Goal: Navigation & Orientation: Find specific page/section

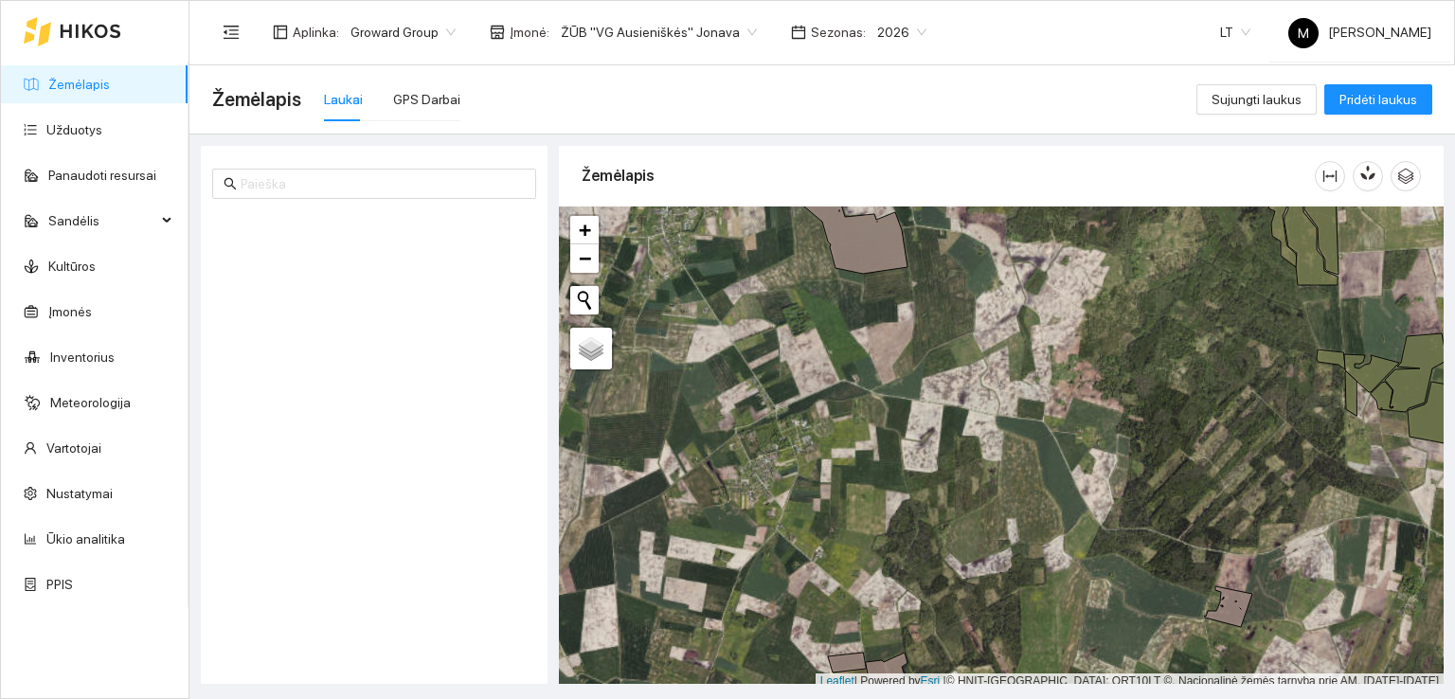
scroll to position [5, 0]
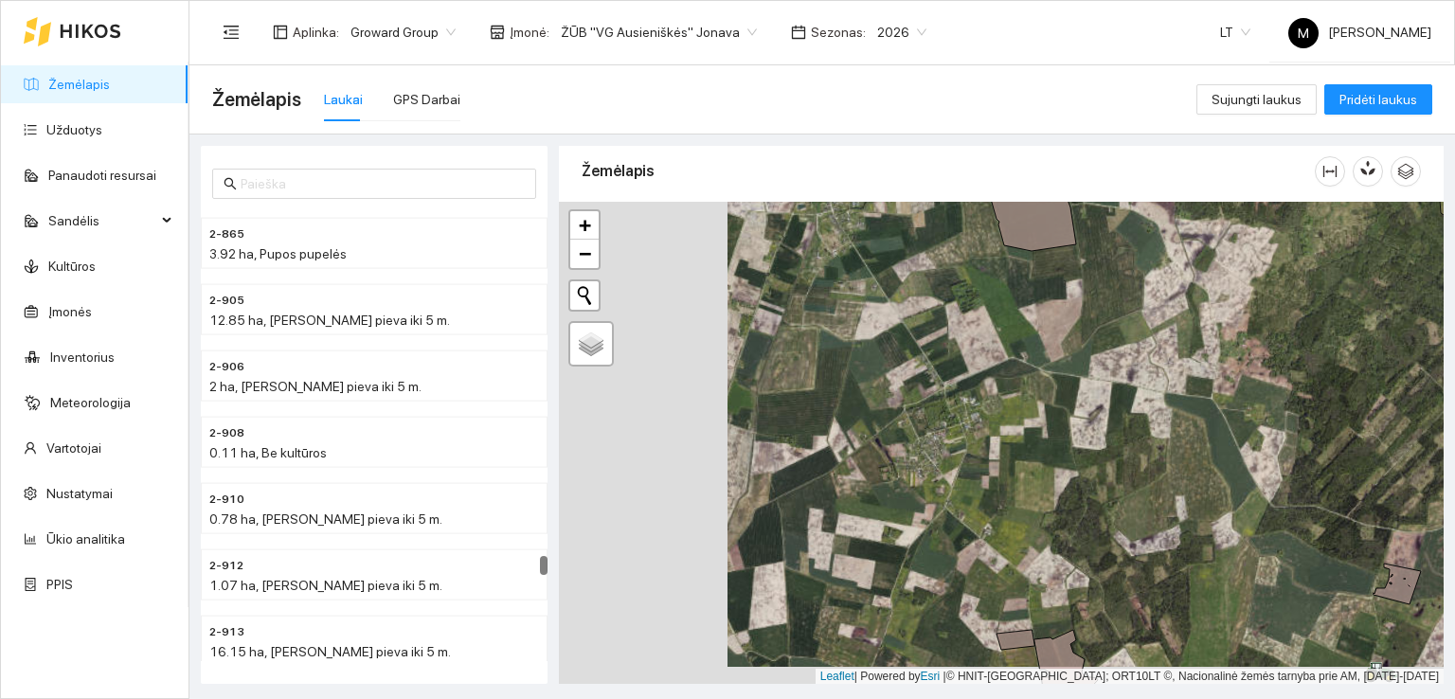
drag, startPoint x: 707, startPoint y: 514, endPoint x: 1070, endPoint y: 367, distance: 391.8
click at [1066, 376] on div at bounding box center [1001, 443] width 885 height 483
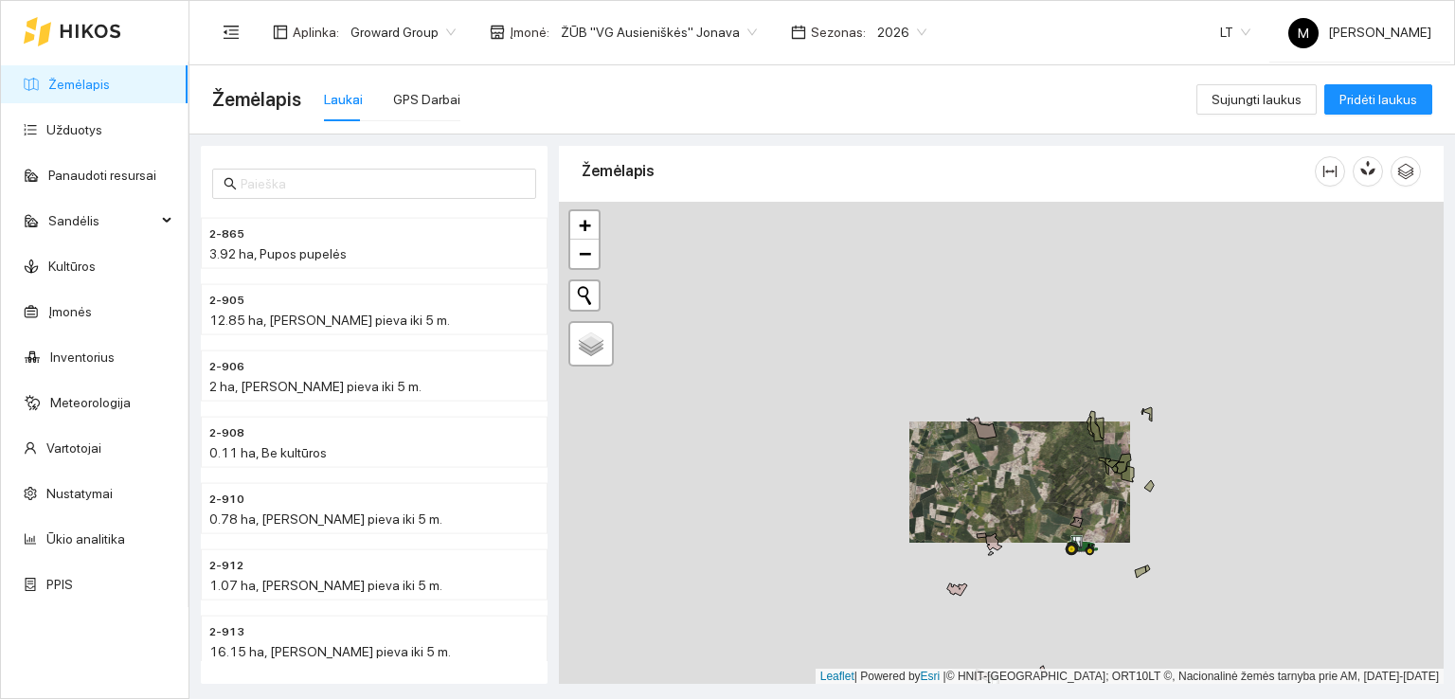
drag, startPoint x: 892, startPoint y: 614, endPoint x: 1043, endPoint y: 285, distance: 362.0
click at [1036, 312] on div at bounding box center [1001, 443] width 885 height 483
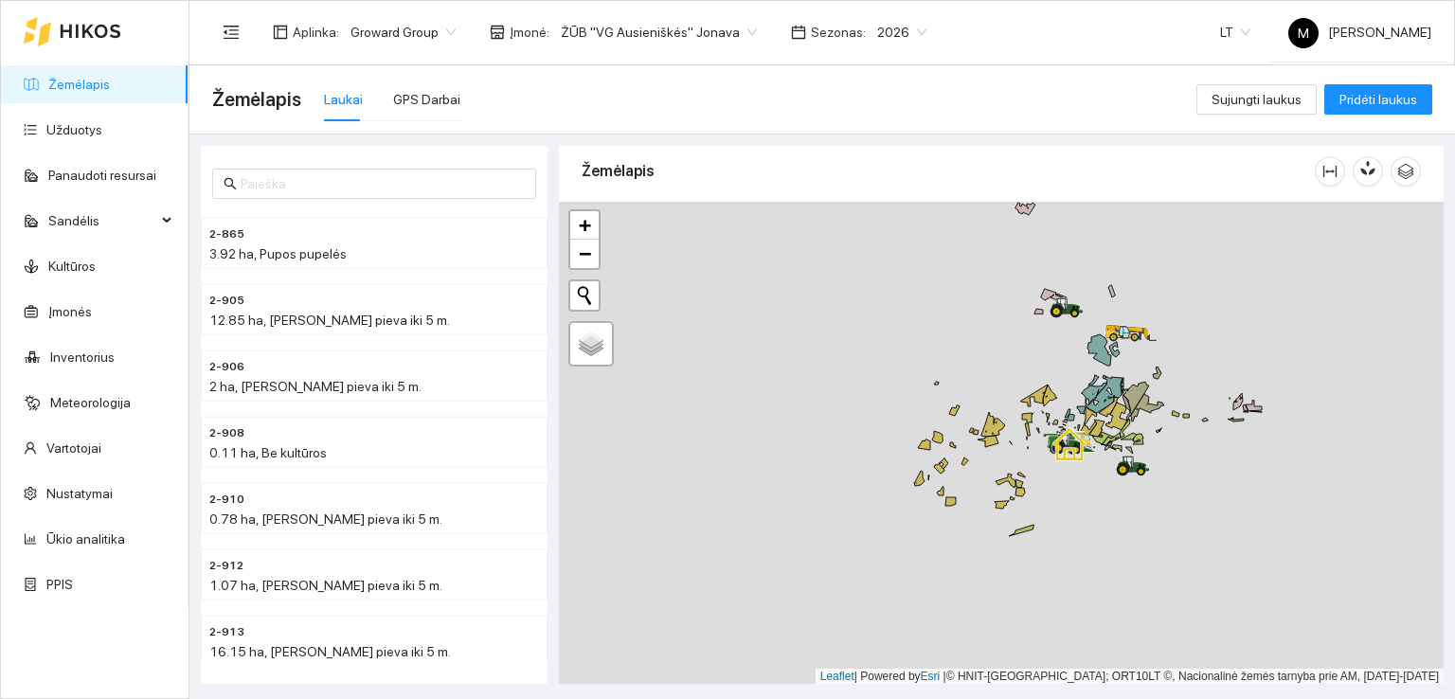
drag, startPoint x: 1096, startPoint y: 467, endPoint x: 927, endPoint y: 469, distance: 169.6
click at [927, 471] on div at bounding box center [1001, 443] width 885 height 483
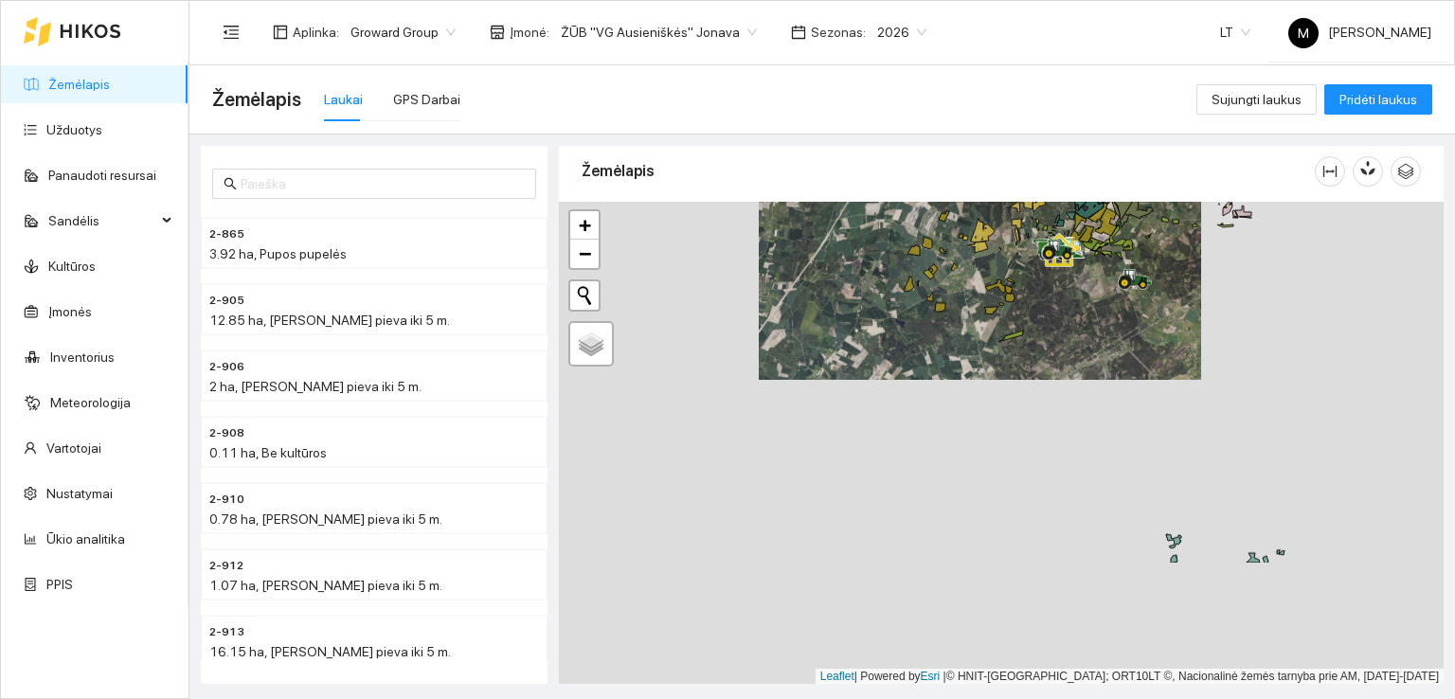
drag, startPoint x: 1218, startPoint y: 547, endPoint x: 1072, endPoint y: 361, distance: 236.2
click at [1072, 360] on div at bounding box center [1001, 443] width 885 height 483
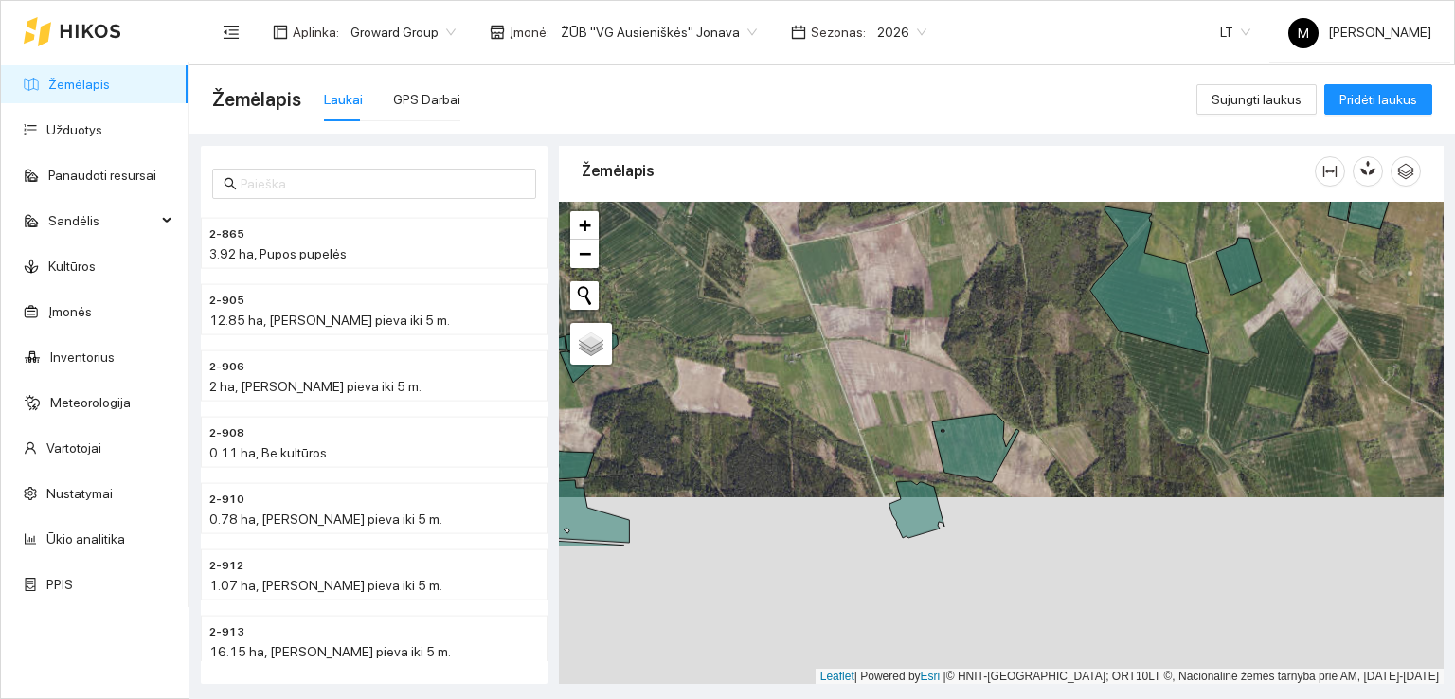
drag, startPoint x: 1092, startPoint y: 565, endPoint x: 1078, endPoint y: 365, distance: 200.4
click at [1078, 365] on div at bounding box center [1001, 443] width 885 height 483
